Goal: Book appointment/travel/reservation

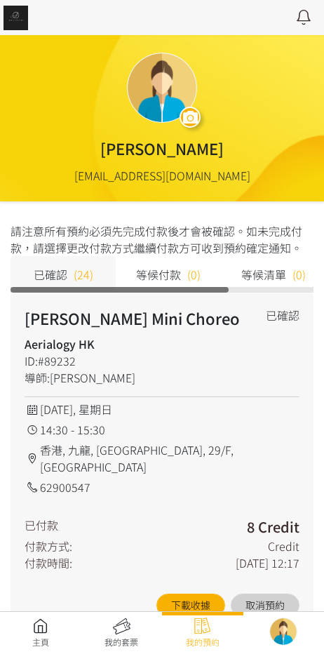
click at [36, 627] on link at bounding box center [40, 633] width 81 height 31
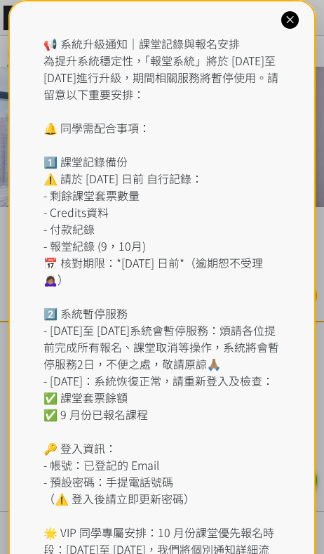
click at [114, 41] on div "📢 系統升級通知｜課堂記錄與報名安排 為提升系統穩定性，「報堂系統」將於 [DATE]至 [DATE]進行升級，期間相關服務將暫停使用。請留意以下重要安排： …" at bounding box center [163, 321] width 238 height 573
click at [290, 13] on icon at bounding box center [290, 19] width 13 height 13
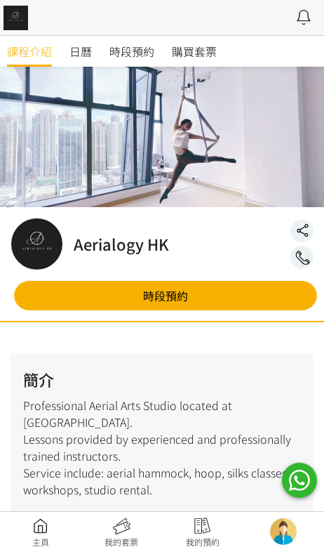
click at [131, 63] on link "時段預約" at bounding box center [131, 51] width 45 height 31
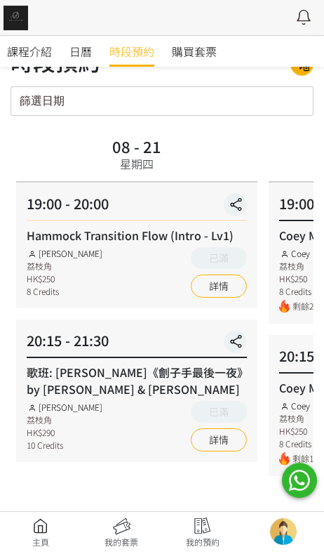
scroll to position [40, 0]
